Goal: Task Accomplishment & Management: Use online tool/utility

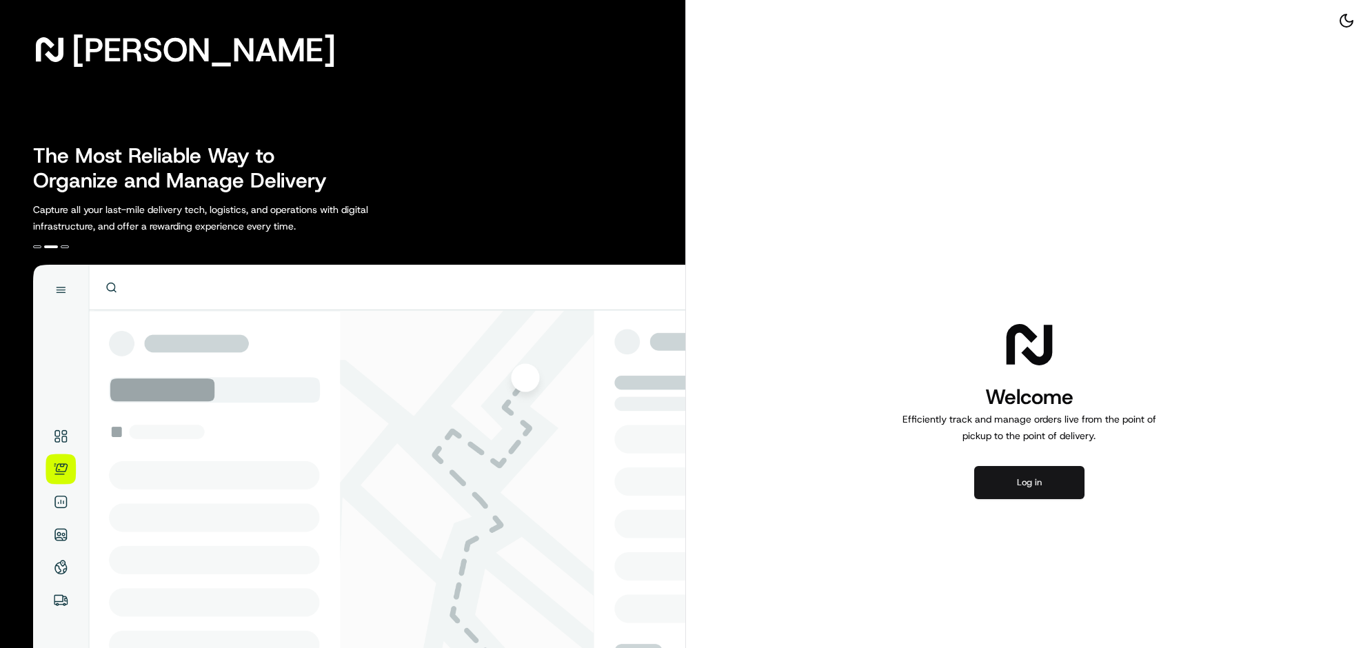
click at [1060, 499] on button "Log in" at bounding box center [1029, 482] width 110 height 33
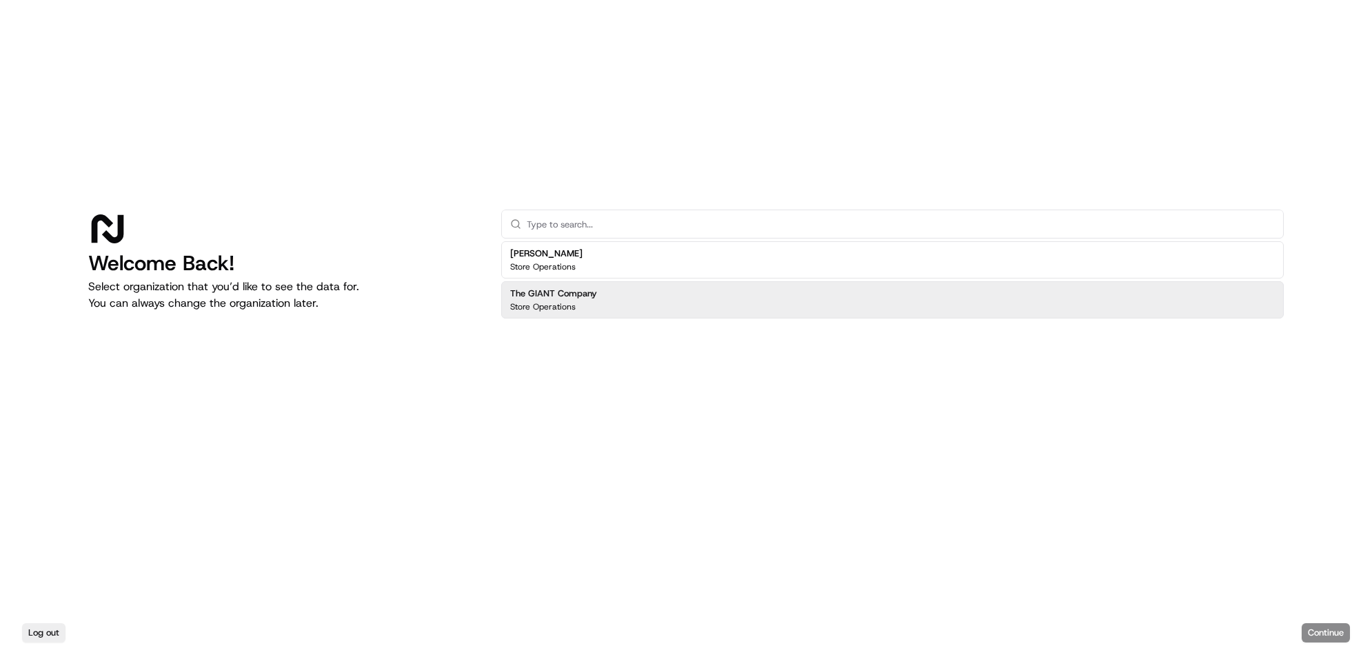
click at [782, 312] on div "The GIANT Company Store Operations" at bounding box center [892, 299] width 782 height 37
click at [1304, 623] on button "Continue" at bounding box center [1325, 632] width 48 height 19
